Goal: Task Accomplishment & Management: Manage account settings

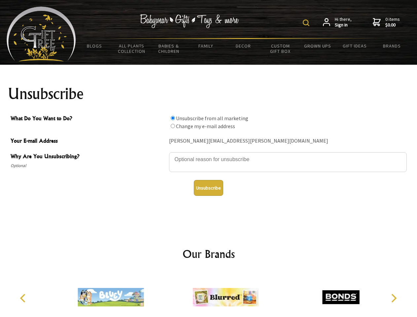
click at [307, 23] on img at bounding box center [305, 22] width 7 height 7
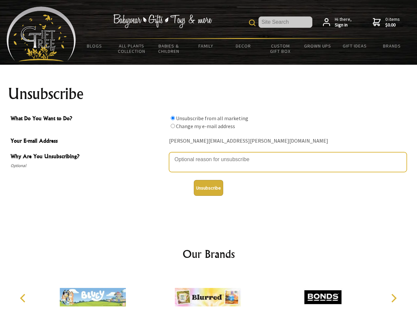
click at [208, 154] on textarea "Why Are You Unsubscribing?" at bounding box center [287, 162] width 237 height 20
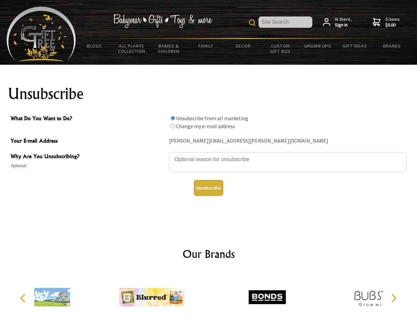
click at [173, 118] on input "What Do You Want to Do?" at bounding box center [173, 118] width 4 height 4
click at [173, 126] on input "What Do You Want to Do?" at bounding box center [173, 126] width 4 height 4
radio input "true"
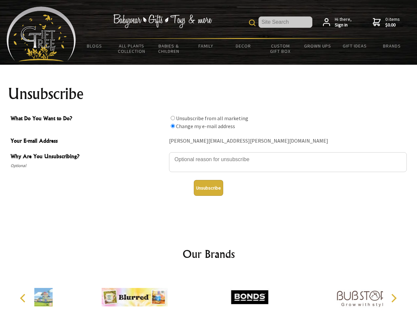
click at [208, 188] on button "Unsubscribe" at bounding box center [208, 188] width 29 height 16
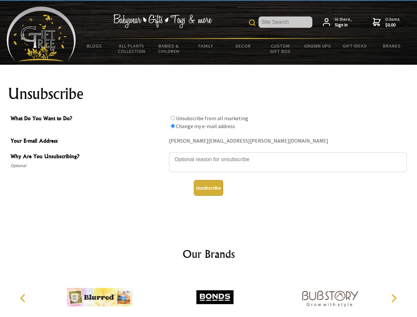
click at [208, 294] on img at bounding box center [215, 296] width 66 height 49
click at [24, 298] on icon "Previous" at bounding box center [23, 298] width 9 height 9
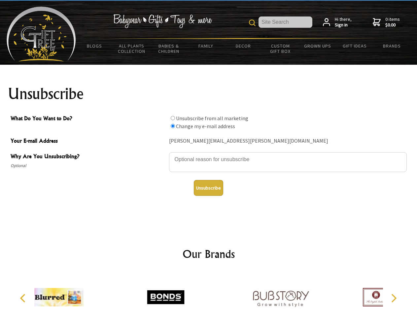
click at [393, 298] on icon "Next" at bounding box center [393, 298] width 9 height 9
